Goal: Task Accomplishment & Management: Manage account settings

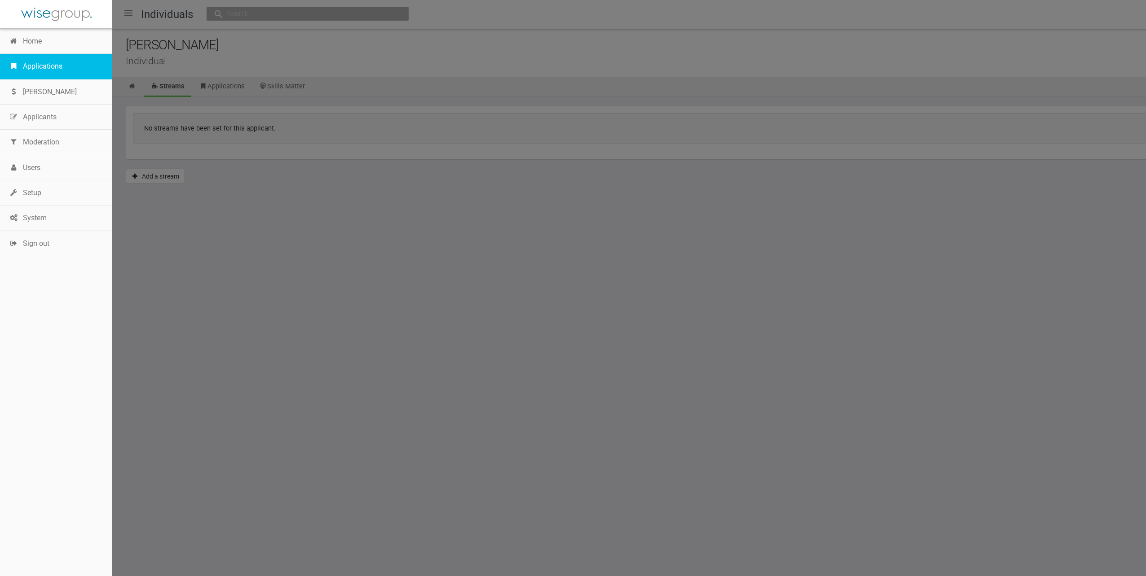
click at [57, 56] on link "Applications" at bounding box center [56, 66] width 112 height 25
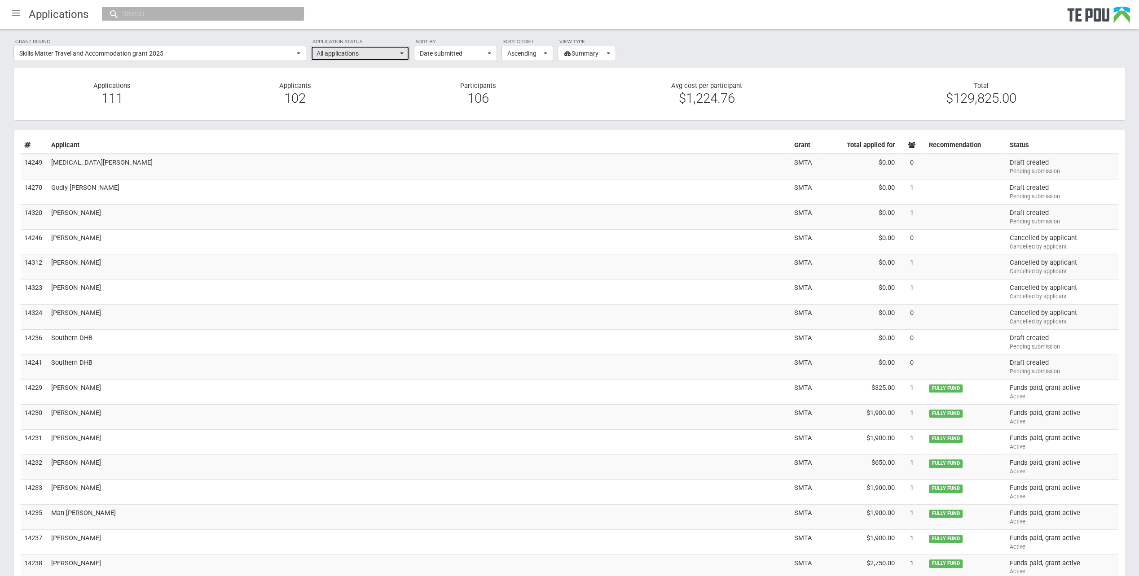
click at [380, 52] on span "All applications" at bounding box center [357, 53] width 81 height 9
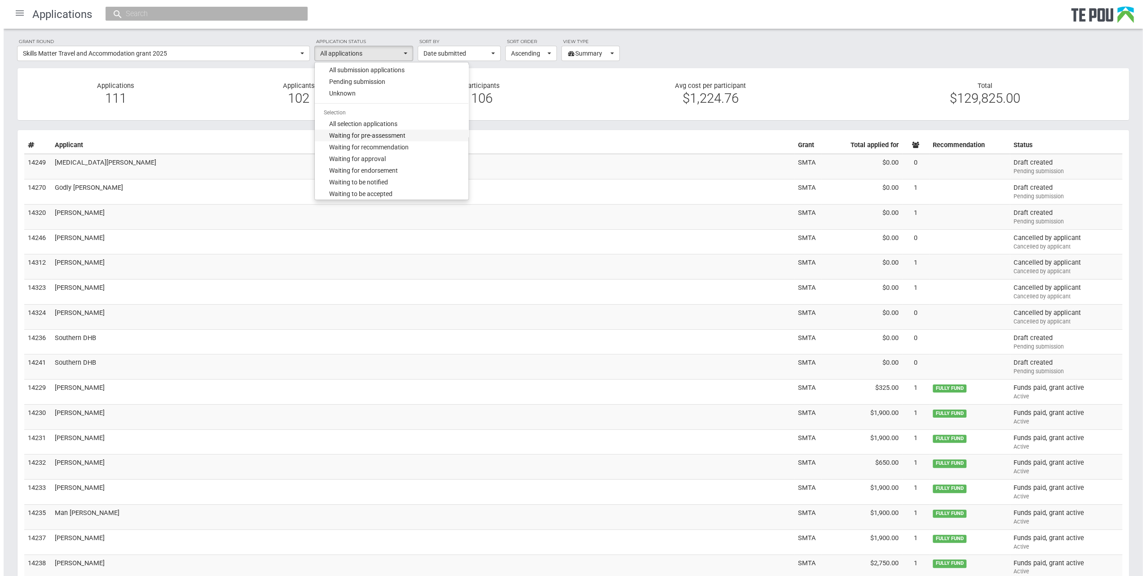
scroll to position [90, 0]
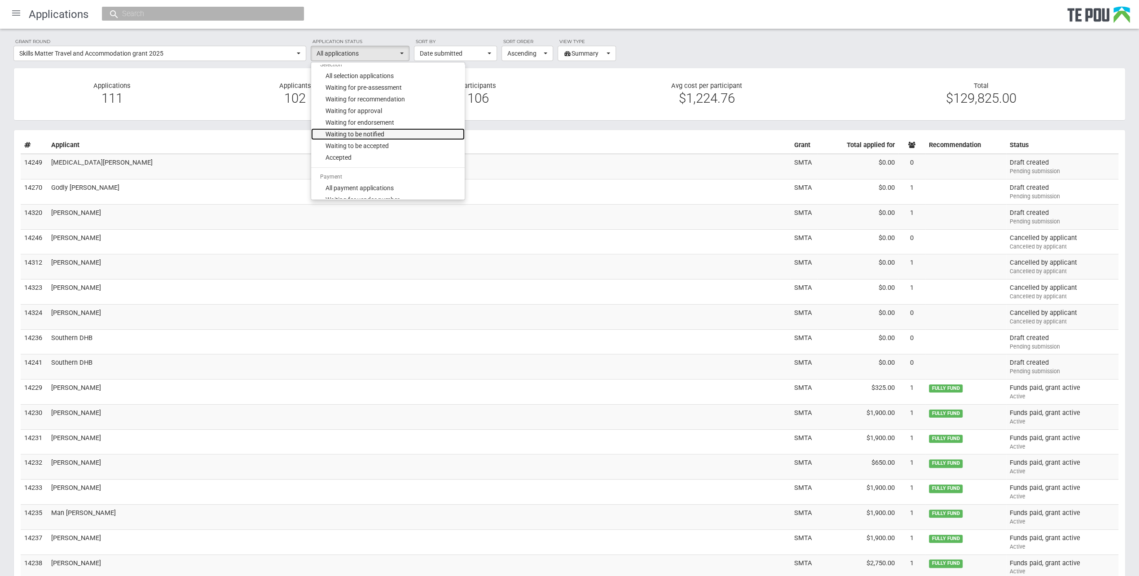
click at [390, 130] on link "Waiting to be notified" at bounding box center [388, 134] width 154 height 12
select select "135"
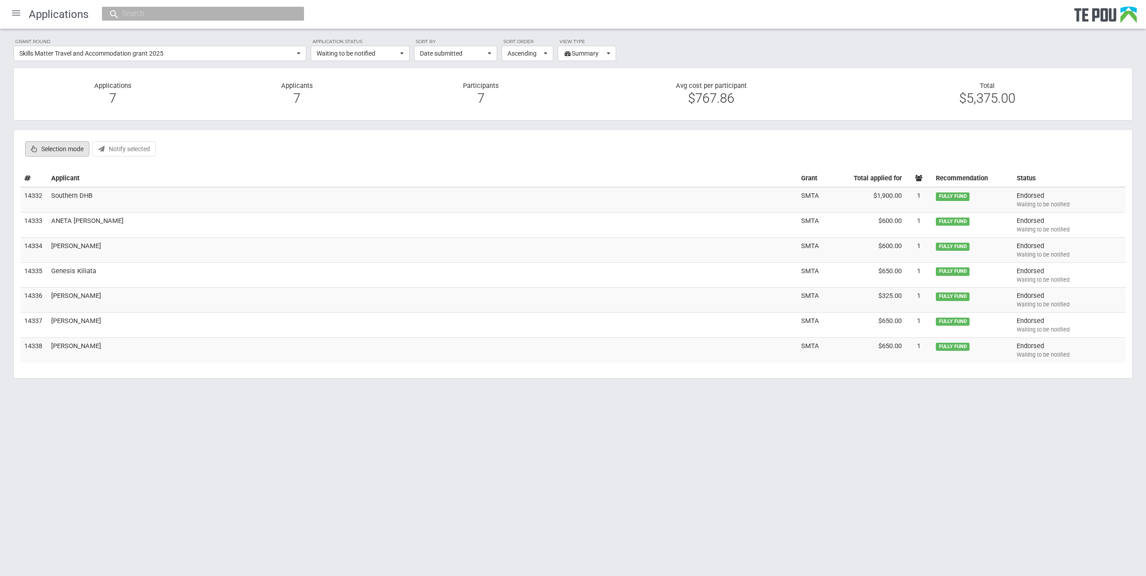
click at [62, 149] on label "Selection mode" at bounding box center [57, 148] width 64 height 15
checkbox input "true"
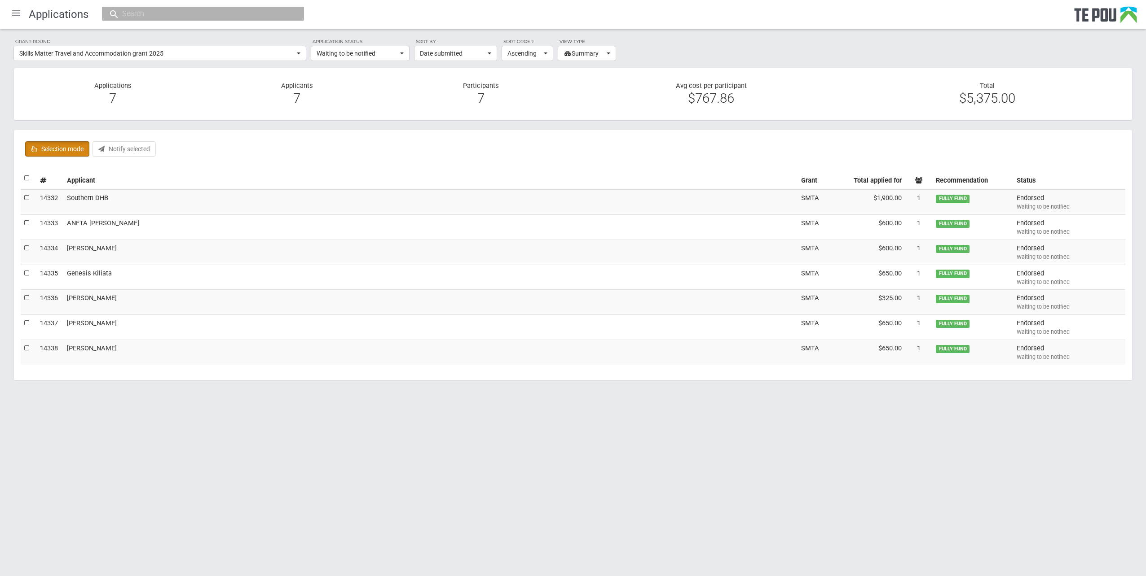
click at [27, 181] on label at bounding box center [27, 178] width 6 height 9
click at [24, 174] on input "checkbox" at bounding box center [24, 173] width 0 height 0
checkbox input "true"
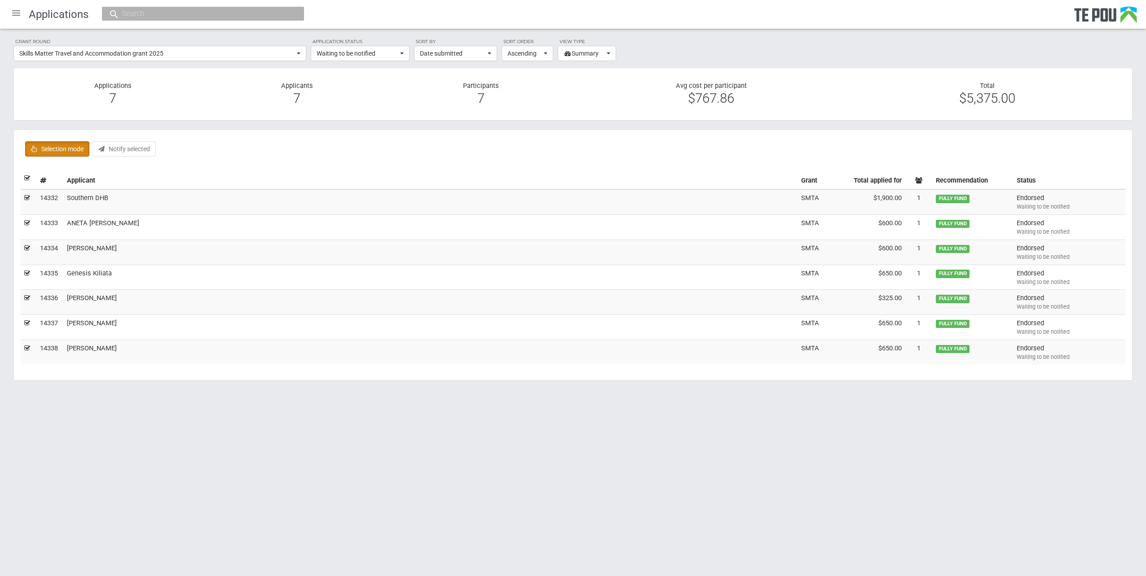
checkbox input "true"
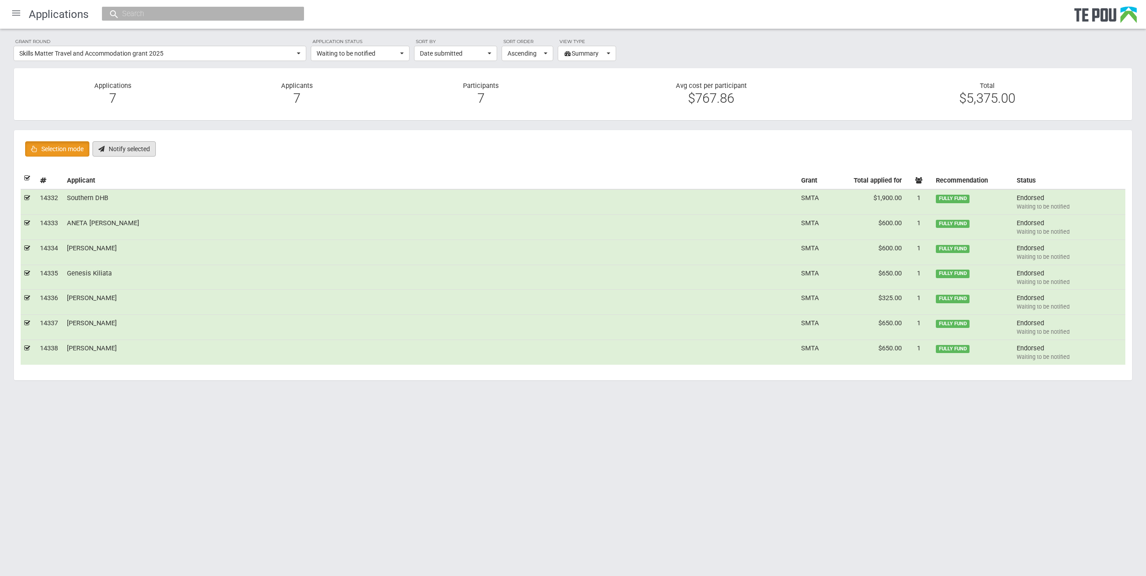
click at [119, 151] on button "Notify selected" at bounding box center [123, 148] width 63 height 15
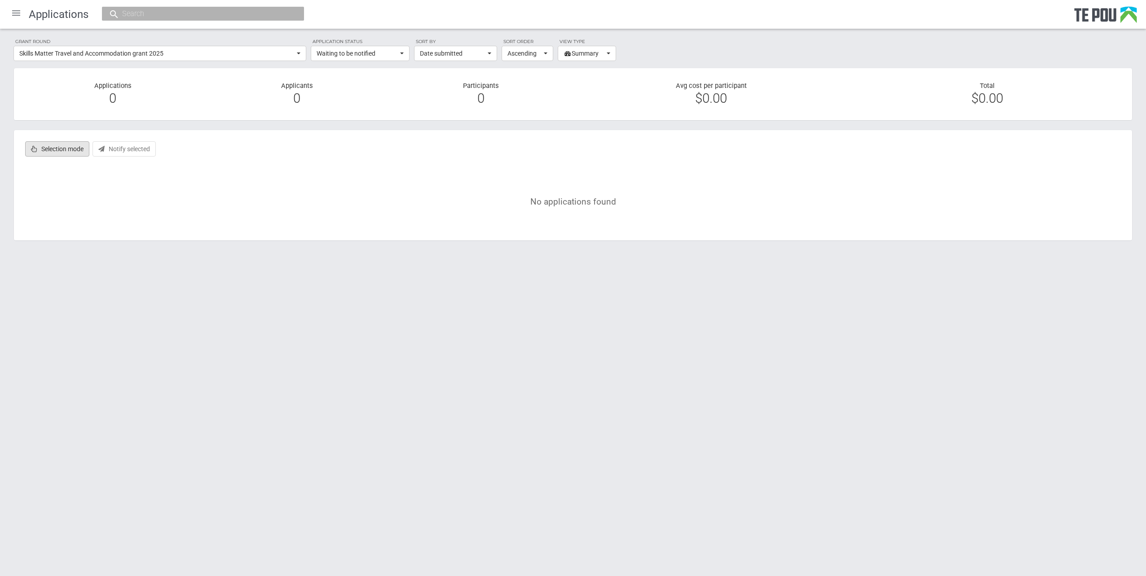
click at [61, 145] on label "Selection mode" at bounding box center [57, 148] width 64 height 15
click at [66, 153] on label "Selection mode" at bounding box center [57, 148] width 64 height 15
checkbox input "false"
click at [367, 53] on span "Waiting to be notified" at bounding box center [357, 53] width 81 height 9
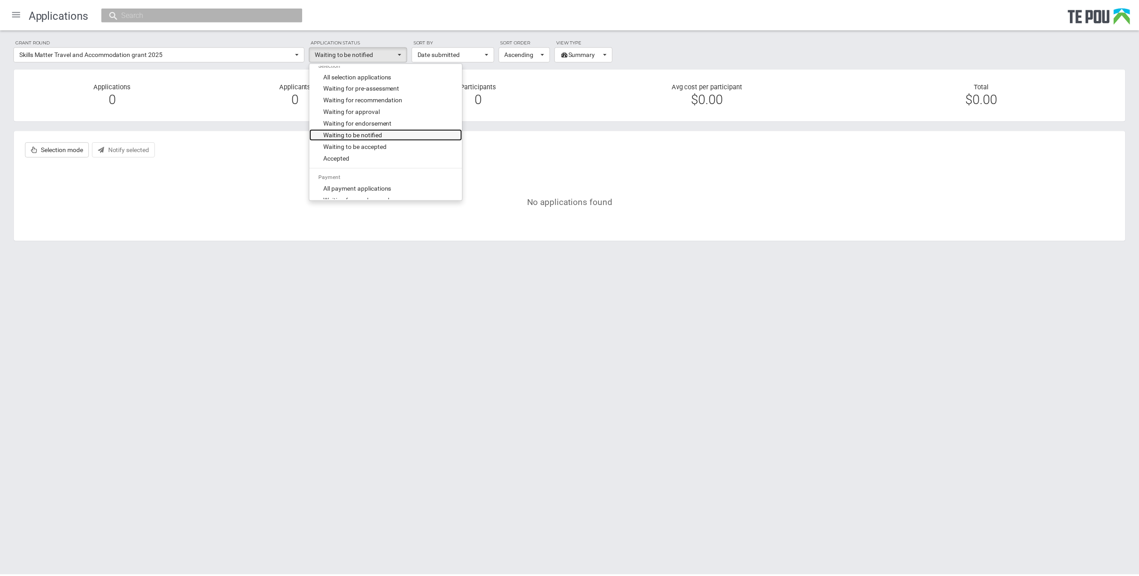
scroll to position [0, 0]
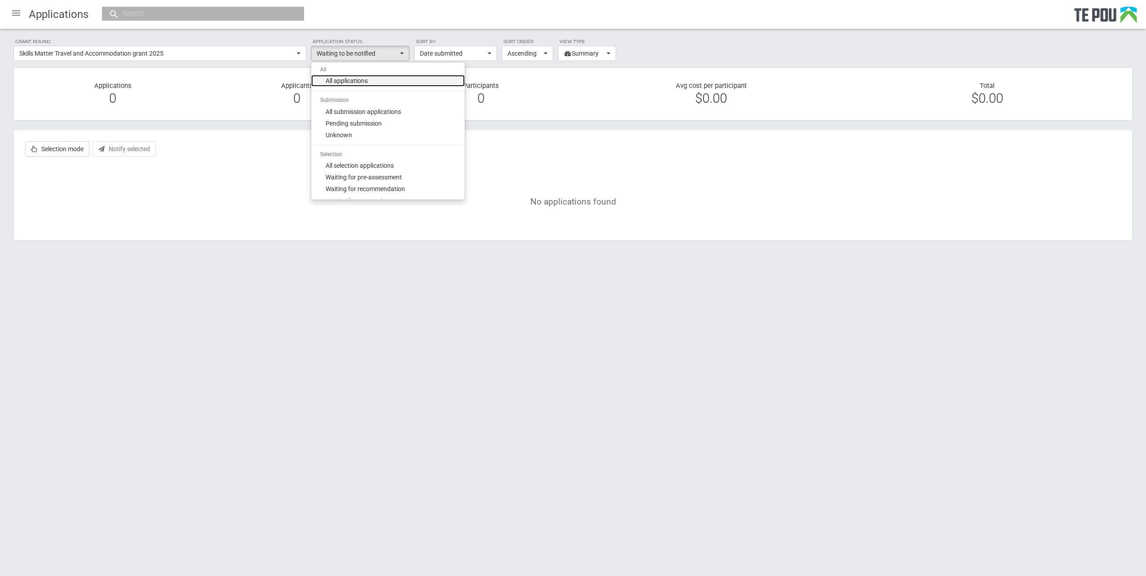
click at [392, 80] on link "All applications" at bounding box center [388, 81] width 154 height 12
select select "all"
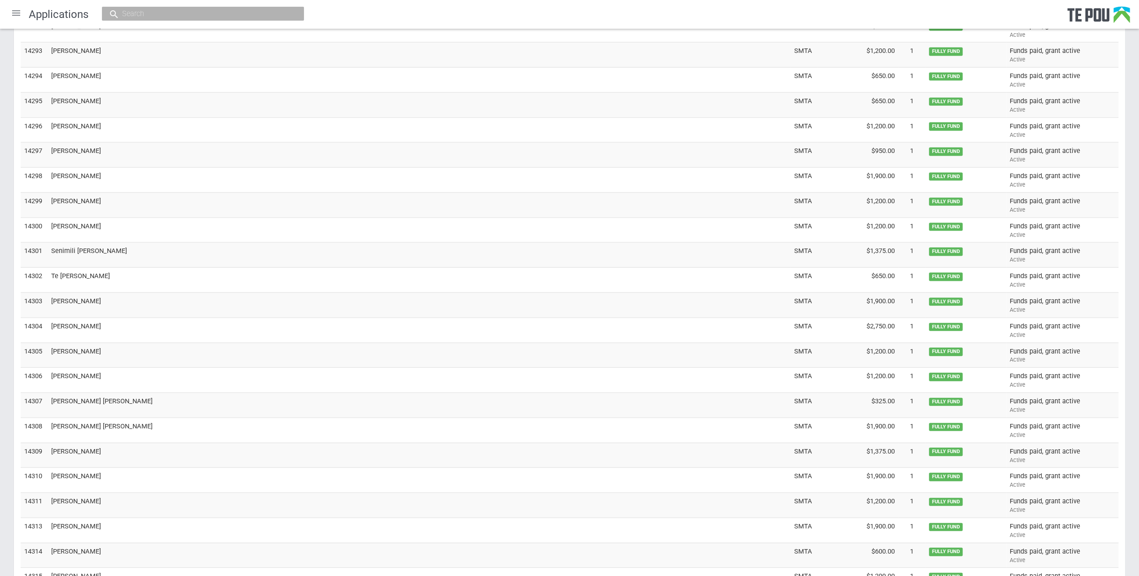
scroll to position [1812, 0]
